Goal: Register for event/course

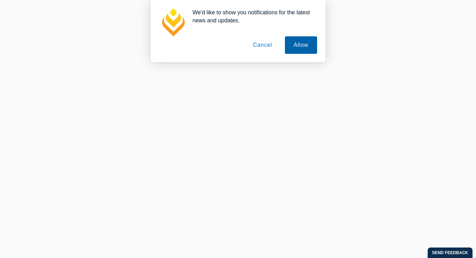
click at [303, 42] on button "Allow" at bounding box center [301, 44] width 32 height 17
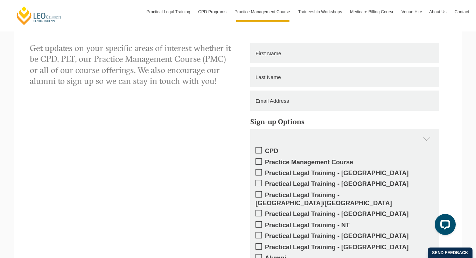
scroll to position [1418, 0]
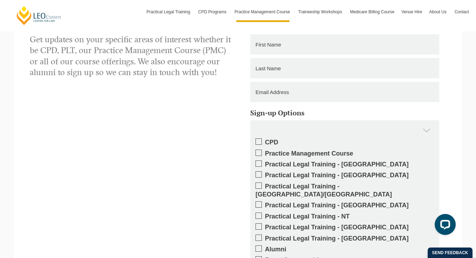
click at [259, 154] on span at bounding box center [258, 153] width 6 height 6
click at [265, 151] on input "Practice Management Course" at bounding box center [265, 151] width 0 height 0
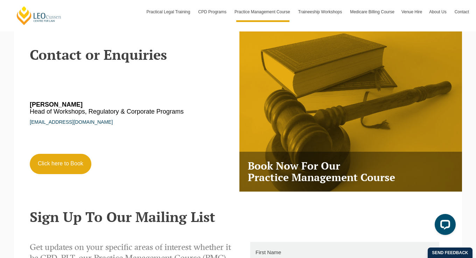
scroll to position [1217, 0]
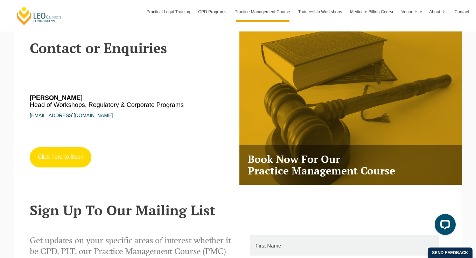
click at [75, 155] on link "Click here to Book" at bounding box center [61, 157] width 62 height 20
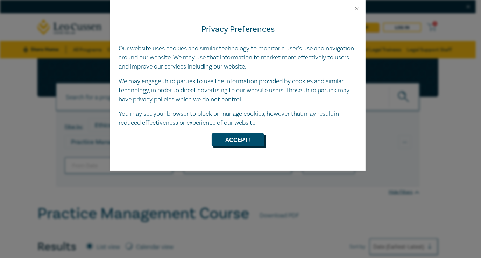
click at [227, 138] on button "Accept!" at bounding box center [238, 139] width 52 height 13
